Goal: Task Accomplishment & Management: Use online tool/utility

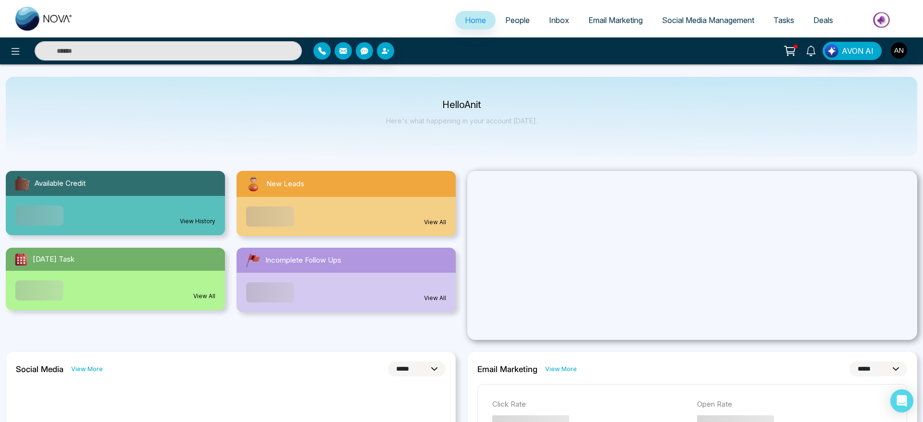
select select "*"
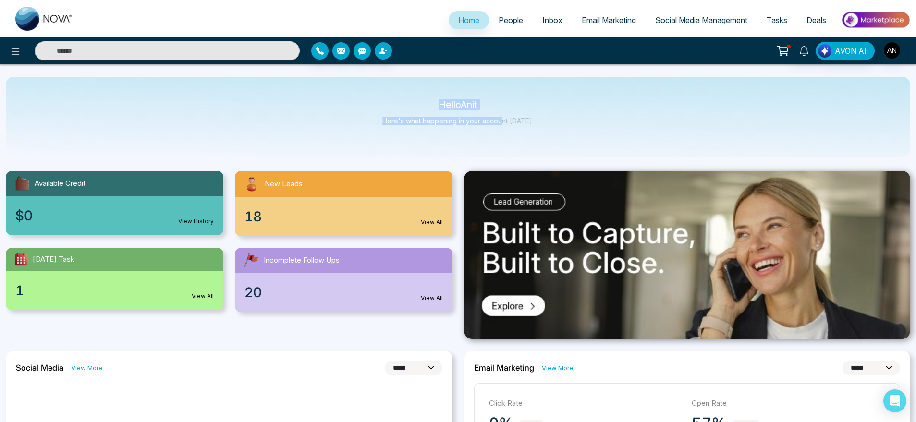
drag, startPoint x: 415, startPoint y: 100, endPoint x: 532, endPoint y: 118, distance: 118.1
click at [532, 118] on div "Hello Anit Here's what happening in your account [DATE]." at bounding box center [458, 117] width 905 height 80
drag, startPoint x: 532, startPoint y: 118, endPoint x: 390, endPoint y: 87, distance: 145.2
click at [390, 87] on div "Hello Anit Here's what happening in your account [DATE]." at bounding box center [458, 117] width 905 height 80
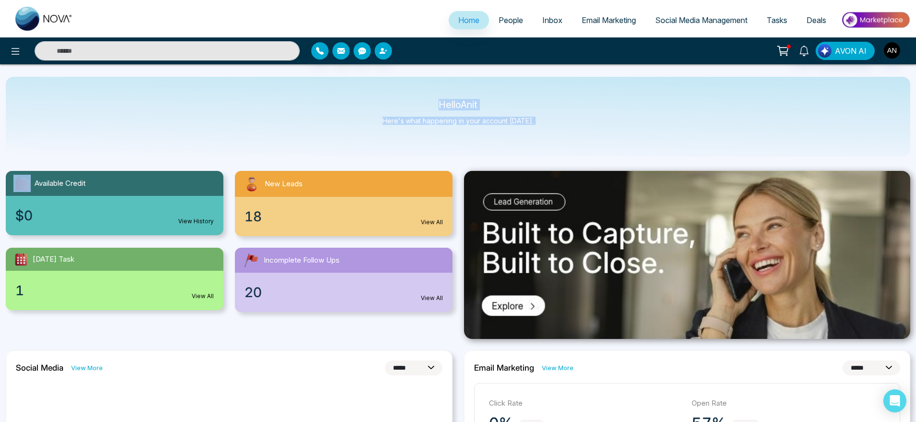
click at [390, 87] on div "Hello Anit Here's what happening in your account [DATE]." at bounding box center [458, 117] width 905 height 80
click at [782, 49] on icon at bounding box center [783, 50] width 13 height 13
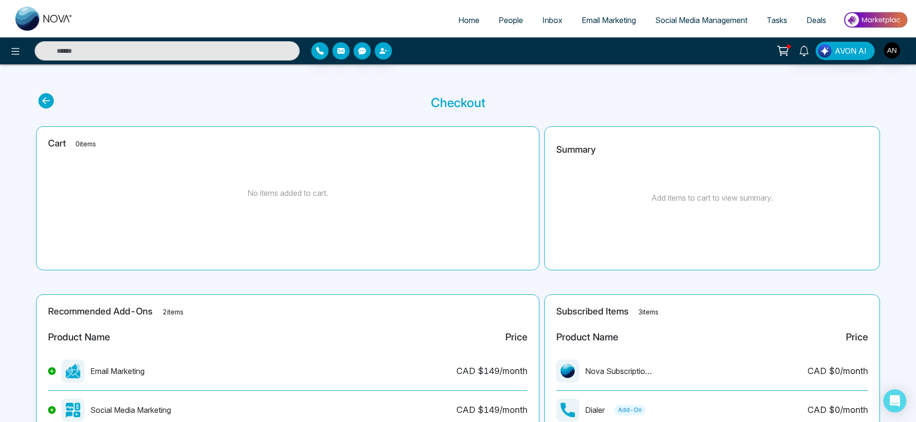
click at [458, 22] on span "Home" at bounding box center [468, 20] width 21 height 10
select select "*"
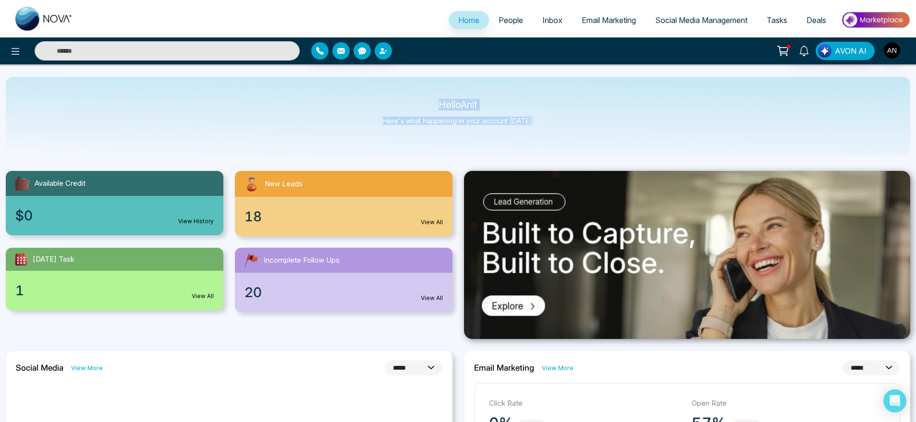
drag, startPoint x: 433, startPoint y: 96, endPoint x: 573, endPoint y: 128, distance: 144.4
click at [573, 128] on div "Hello Anit Here's what happening in your account [DATE]." at bounding box center [458, 117] width 905 height 80
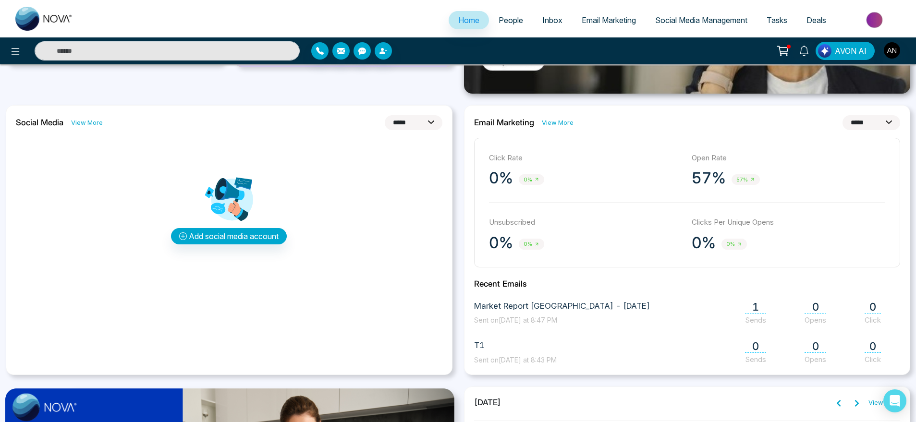
scroll to position [245, 0]
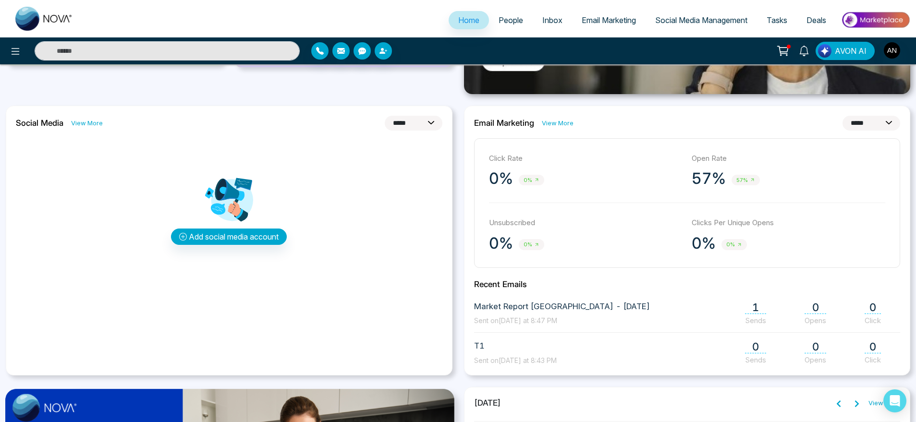
click at [713, 24] on span "Social Media Management" at bounding box center [702, 20] width 92 height 10
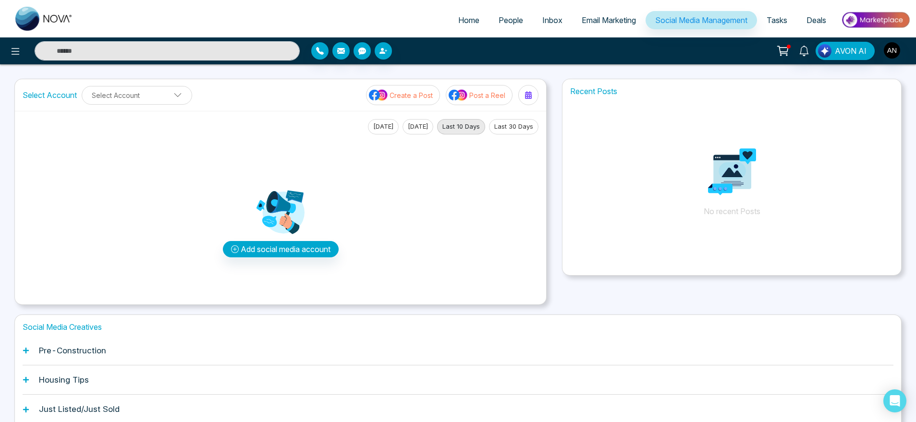
click at [416, 125] on button "[DATE]" at bounding box center [418, 126] width 31 height 15
click at [371, 132] on button "[DATE]" at bounding box center [383, 126] width 31 height 15
click at [416, 124] on button "[DATE]" at bounding box center [418, 126] width 31 height 15
click at [454, 126] on button "Last 10 Days" at bounding box center [461, 126] width 48 height 15
click at [518, 126] on button "Last 30 Days" at bounding box center [513, 126] width 49 height 15
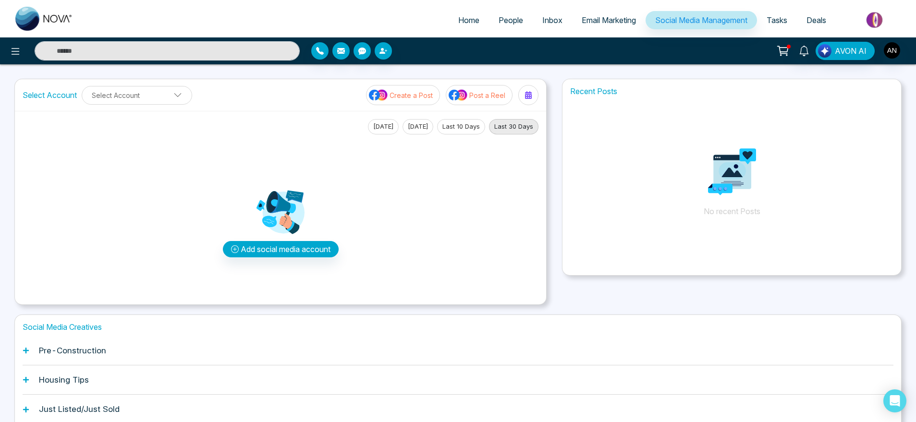
click at [388, 125] on button "[DATE]" at bounding box center [383, 126] width 31 height 15
